Goal: Entertainment & Leisure: Consume media (video, audio)

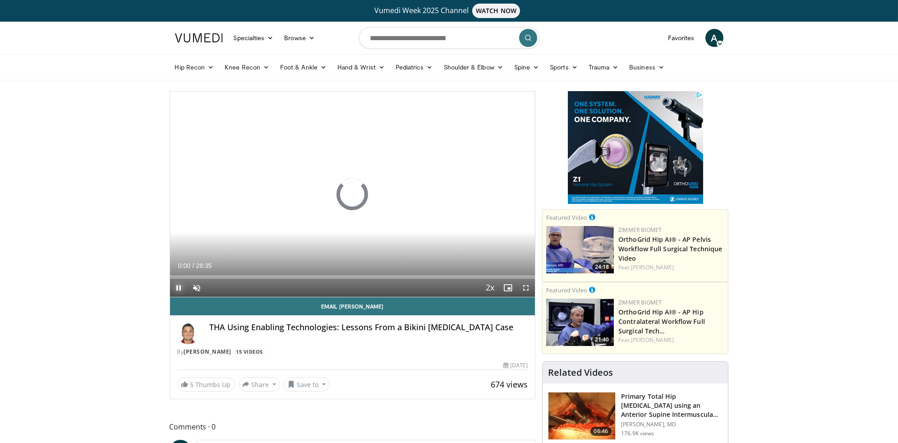
click at [179, 287] on span "Video Player" at bounding box center [179, 288] width 18 height 18
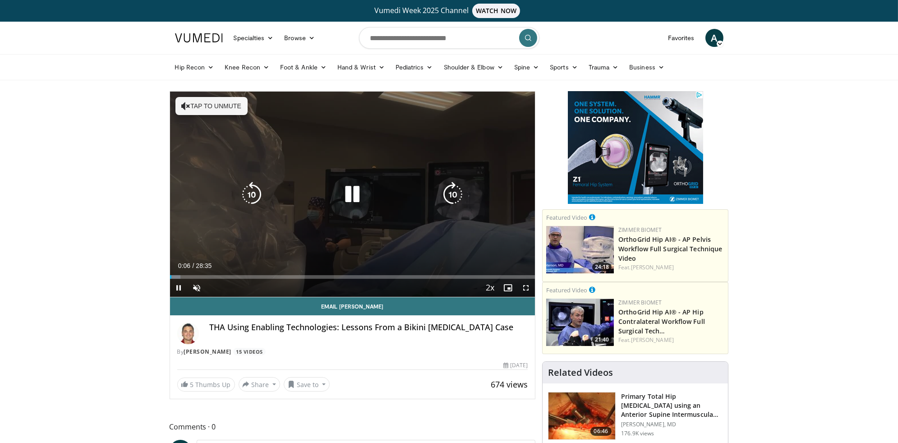
click at [350, 197] on icon "Video Player" at bounding box center [351, 194] width 25 height 25
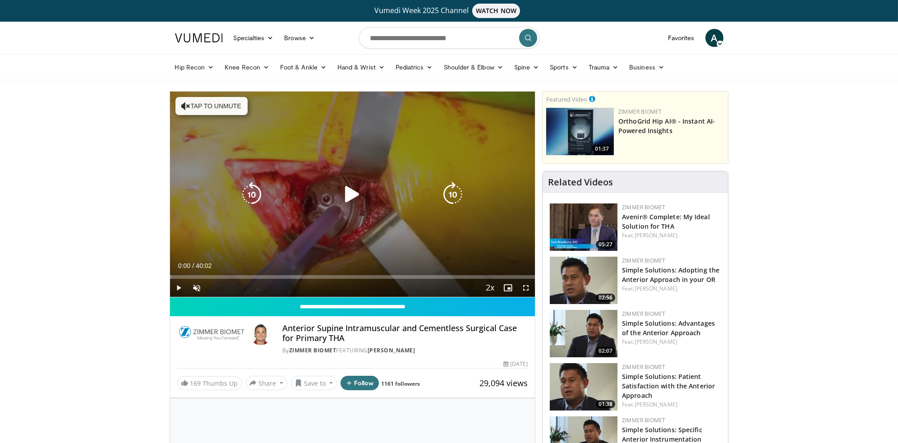
click at [225, 117] on div "10 seconds Tap to unmute" at bounding box center [352, 194] width 365 height 205
click at [226, 111] on button "Tap to unmute" at bounding box center [211, 106] width 72 height 18
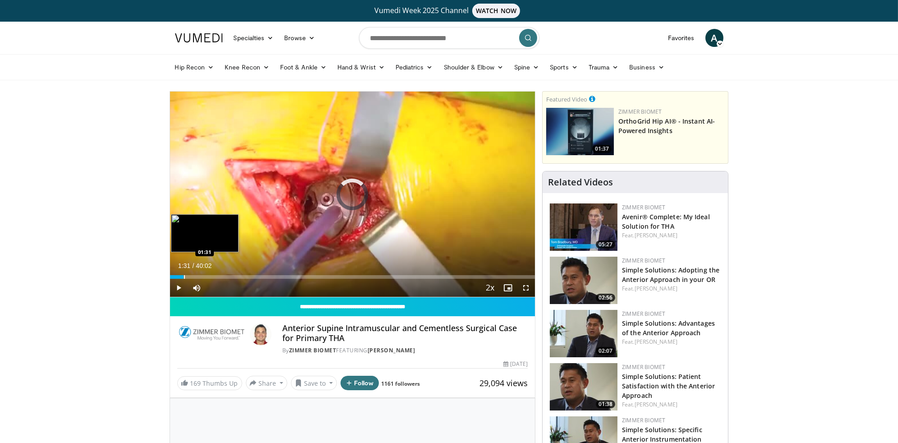
click at [184, 275] on div "Progress Bar" at bounding box center [184, 277] width 1 height 4
click at [526, 289] on span "Video Player" at bounding box center [526, 288] width 18 height 18
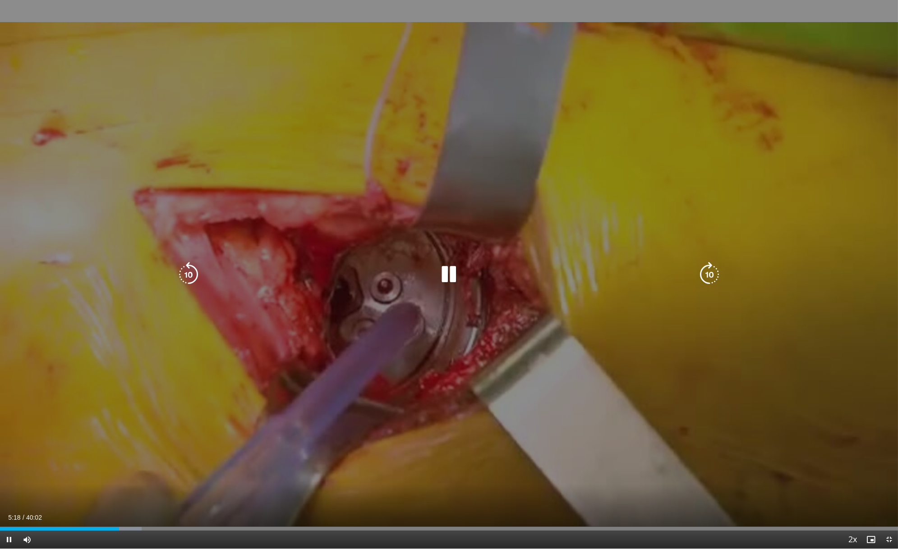
click at [454, 276] on icon "Video Player" at bounding box center [448, 274] width 25 height 25
